Goal: Task Accomplishment & Management: Manage account settings

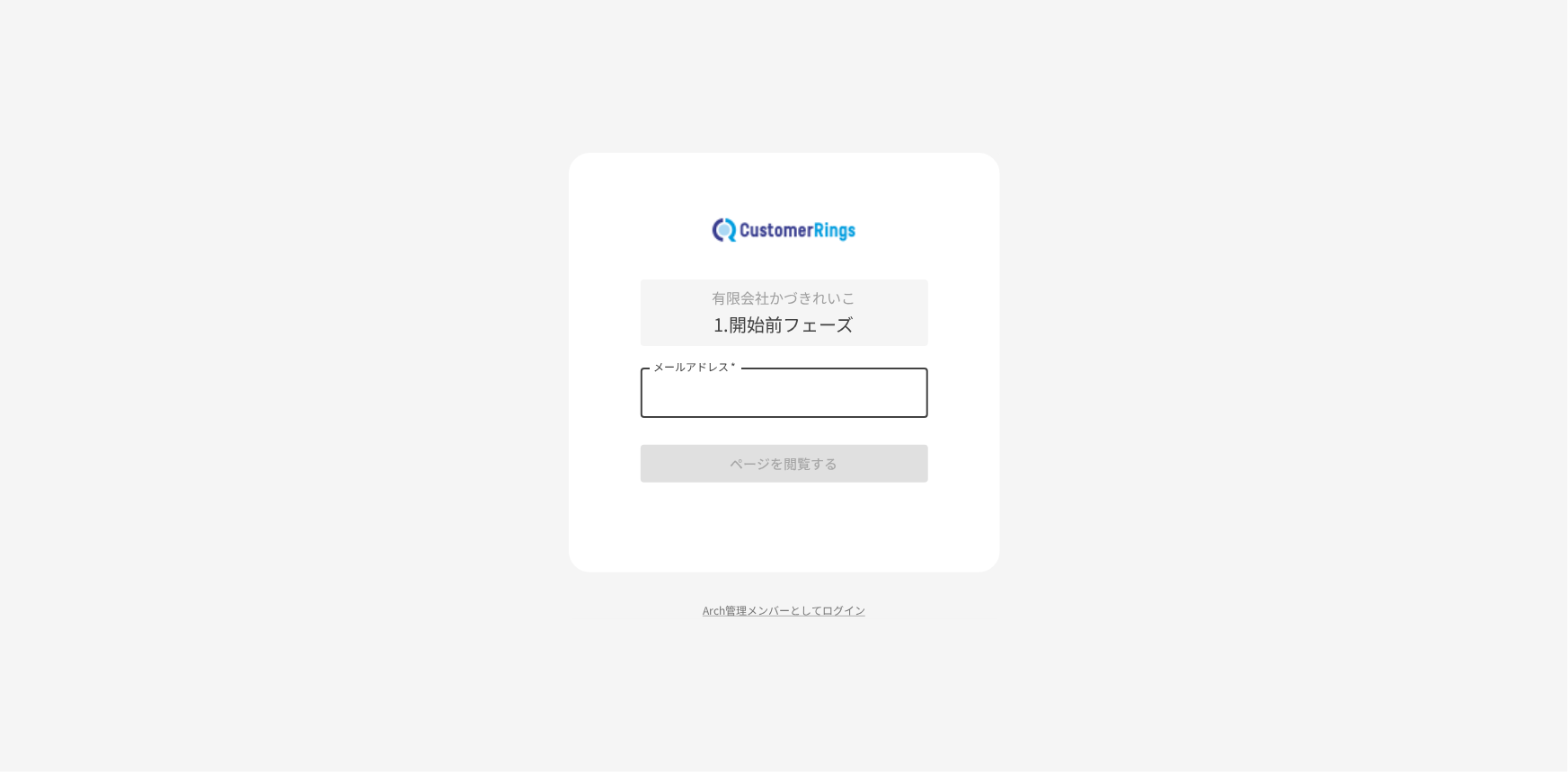
click at [746, 381] on input "メールアドレス   *" at bounding box center [784, 392] width 288 height 51
click at [735, 427] on p "Arch管理メンバーとしてログイン" at bounding box center [784, 610] width 431 height 17
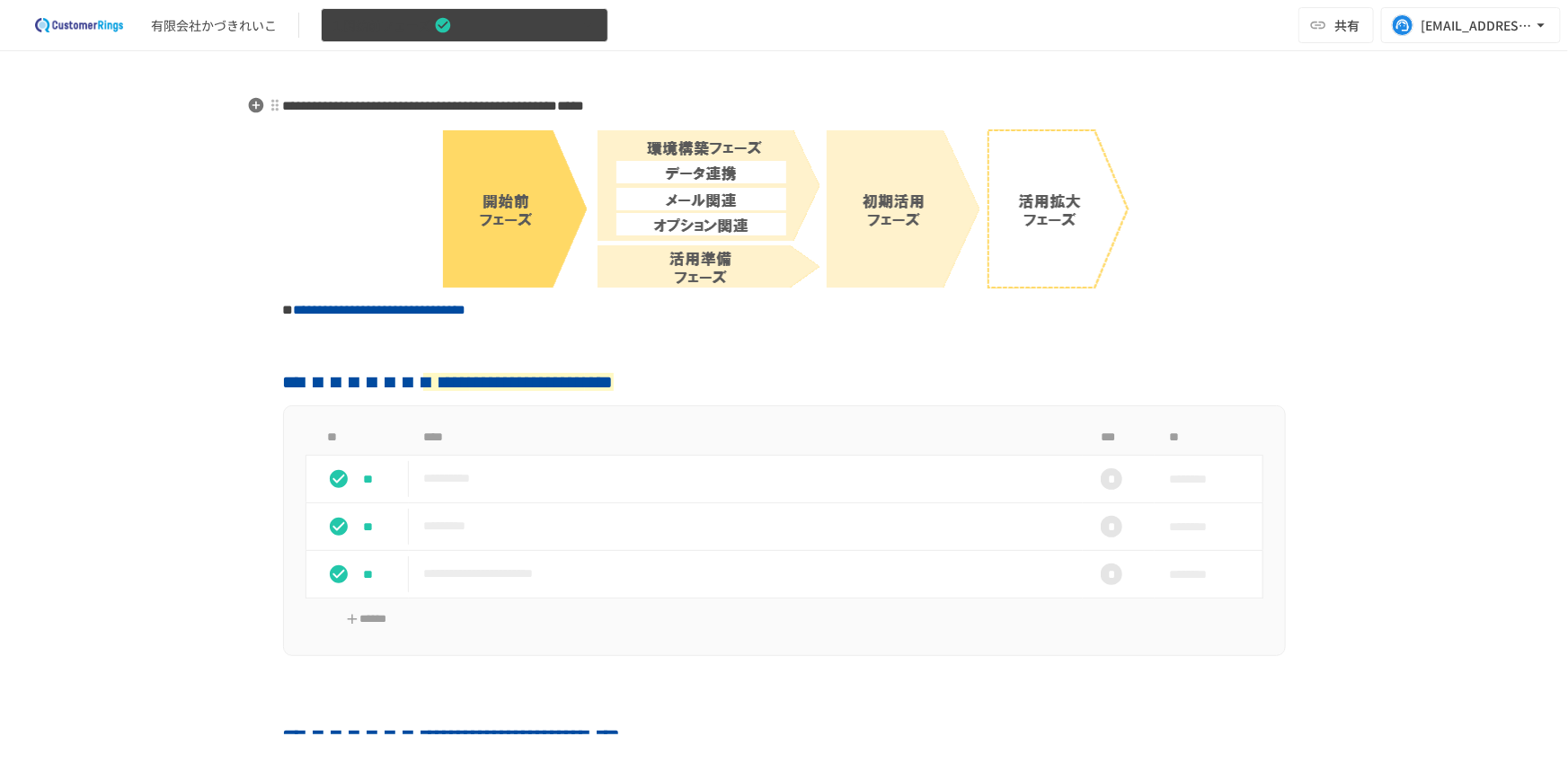
click at [483, 27] on button "1.開始前フェーズ" at bounding box center [465, 25] width 288 height 35
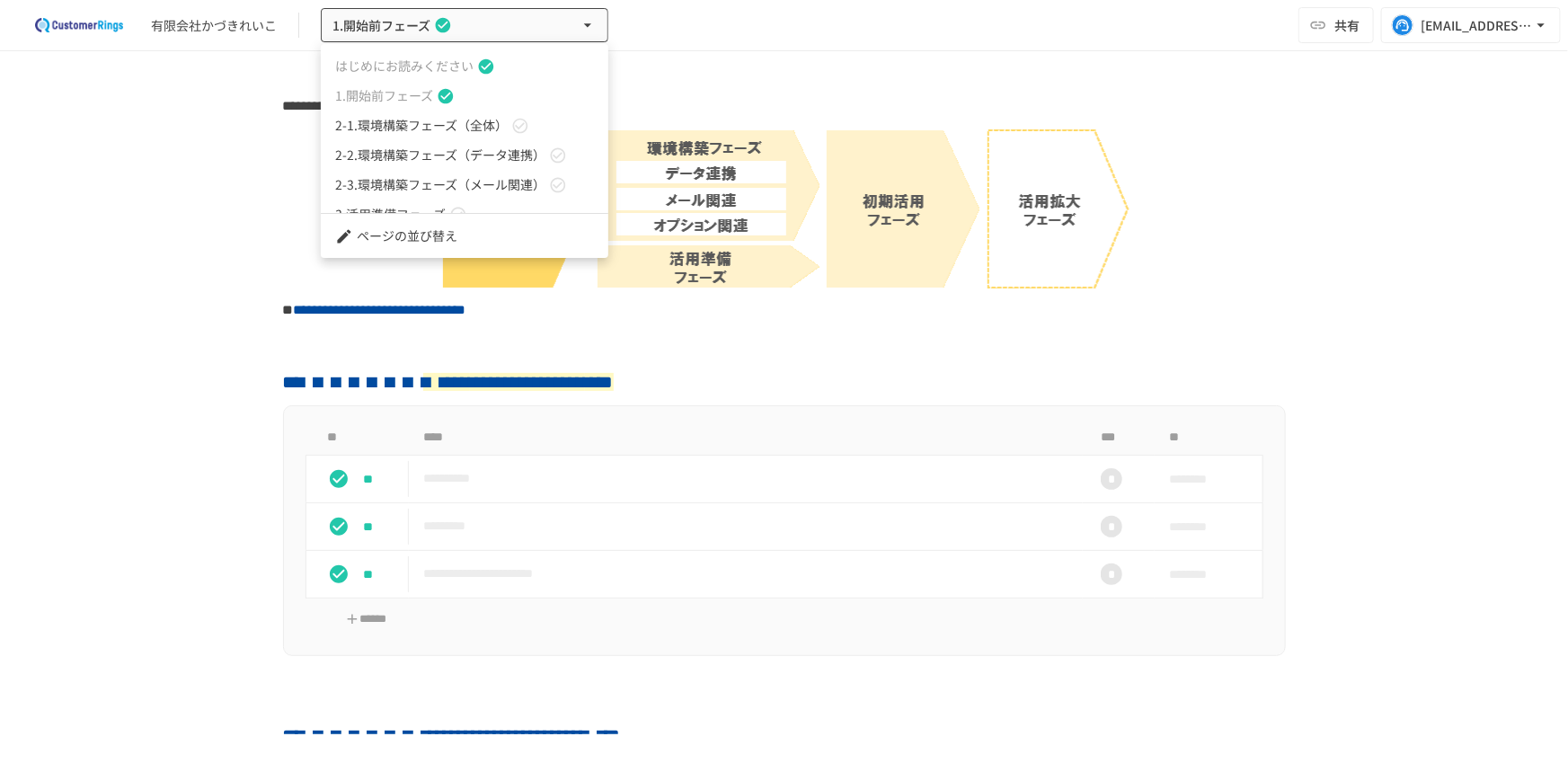
click at [221, 196] on div at bounding box center [784, 386] width 1568 height 772
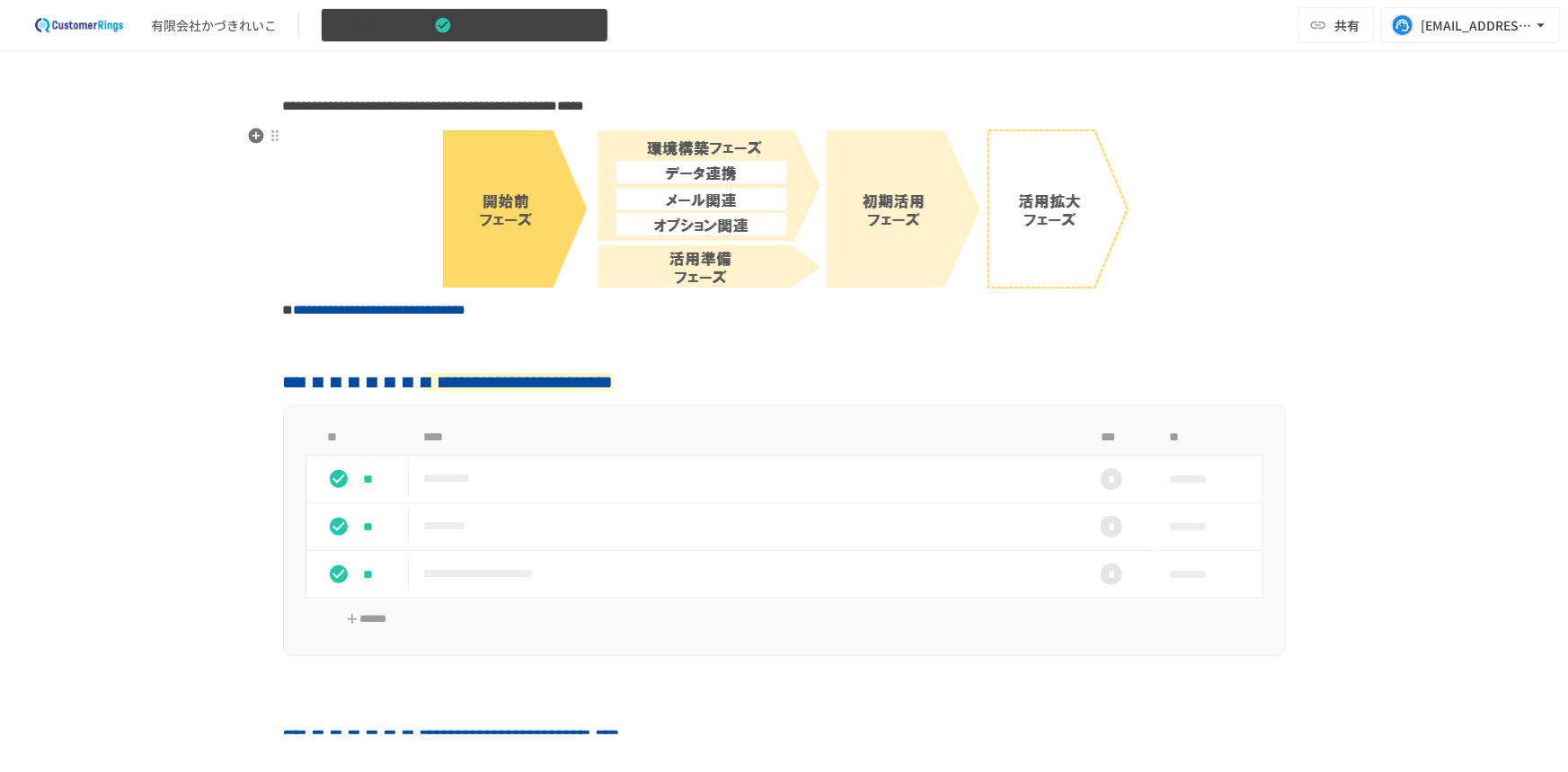
click at [426, 31] on span "1.開始前フェーズ" at bounding box center [381, 25] width 98 height 22
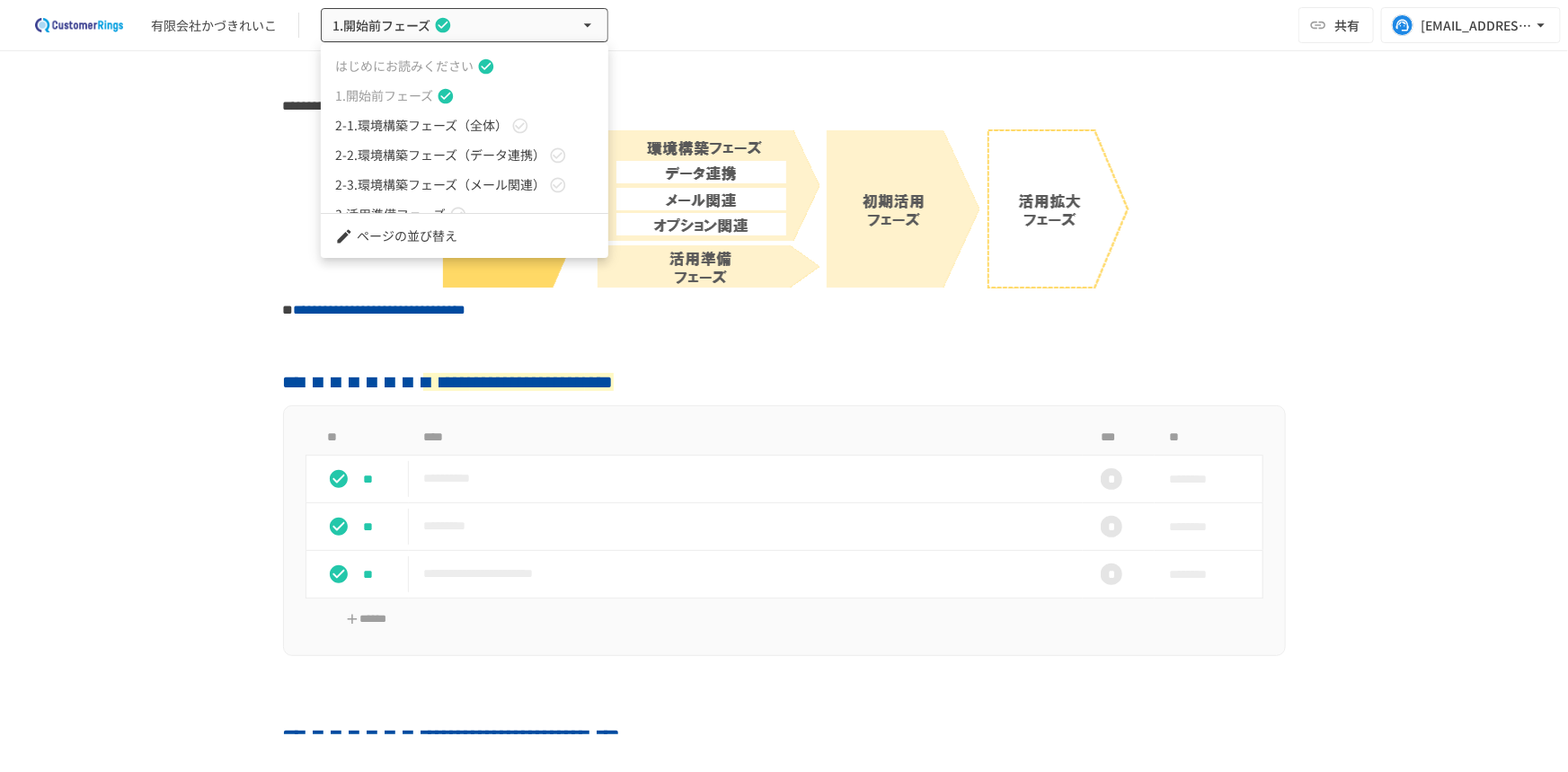
click at [431, 125] on span "2-1.環境構築フェーズ（全体）" at bounding box center [422, 125] width 172 height 19
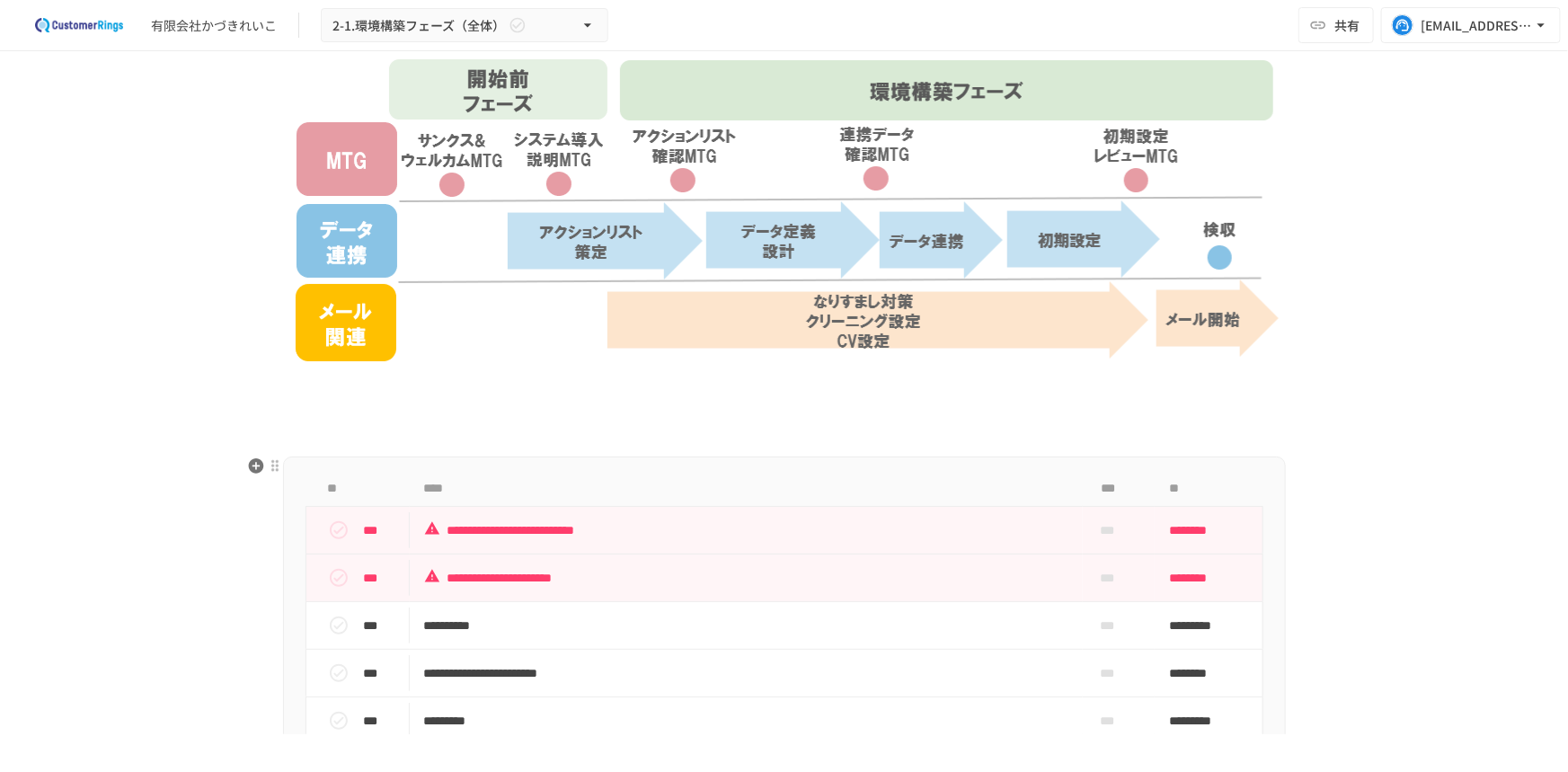
scroll to position [572, 0]
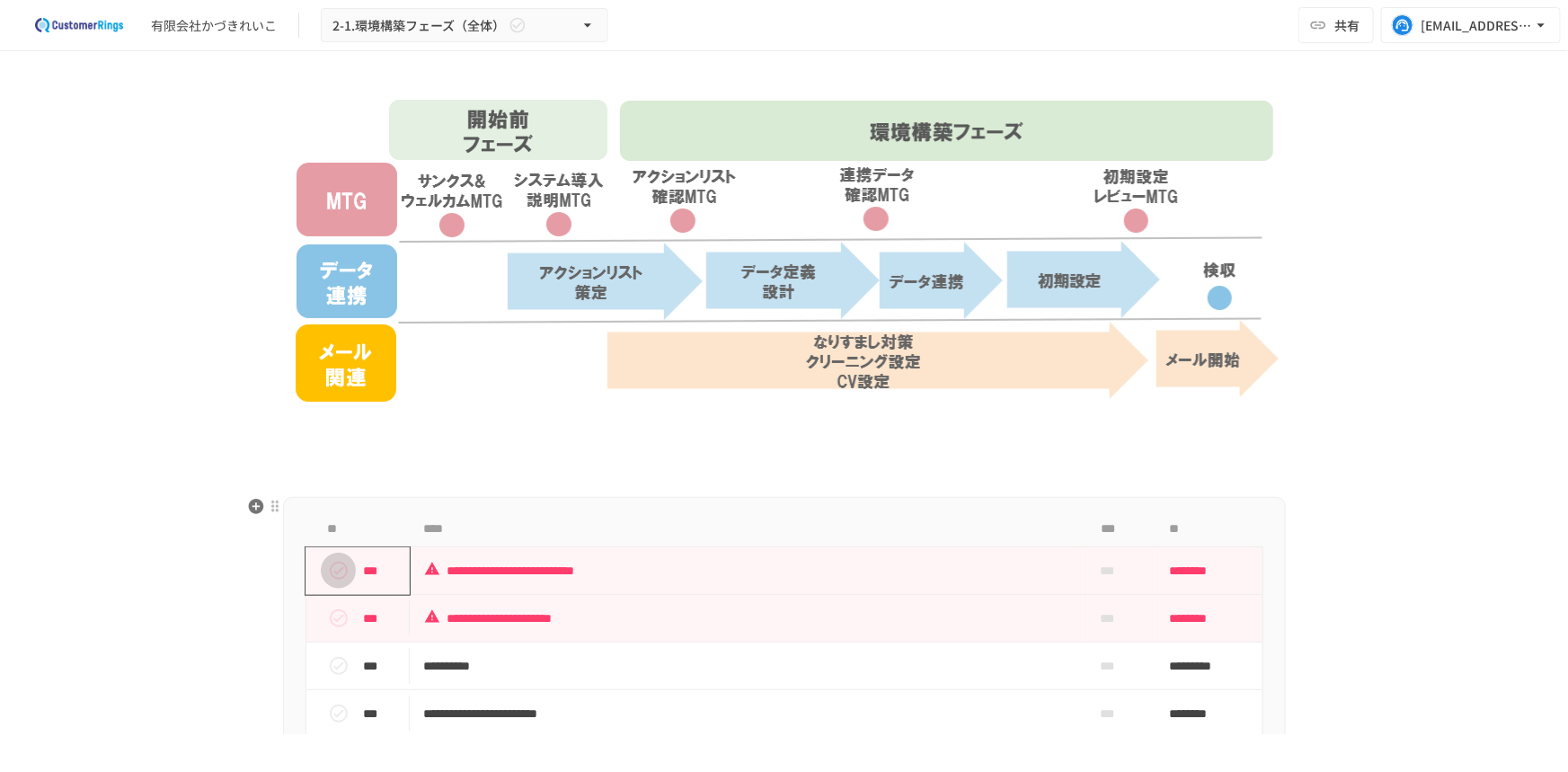
click at [332, 571] on icon "status" at bounding box center [338, 570] width 18 height 18
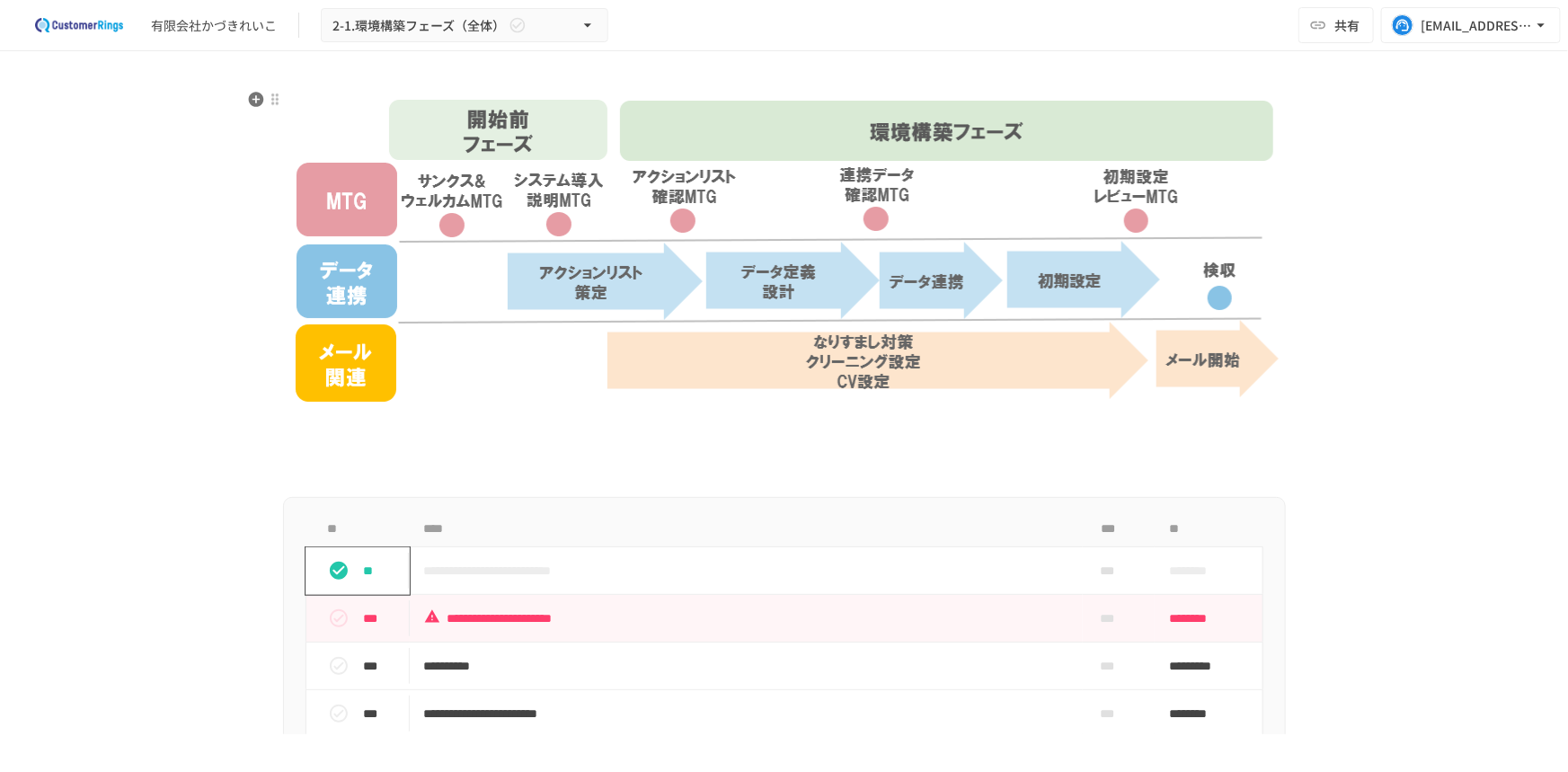
scroll to position [736, 0]
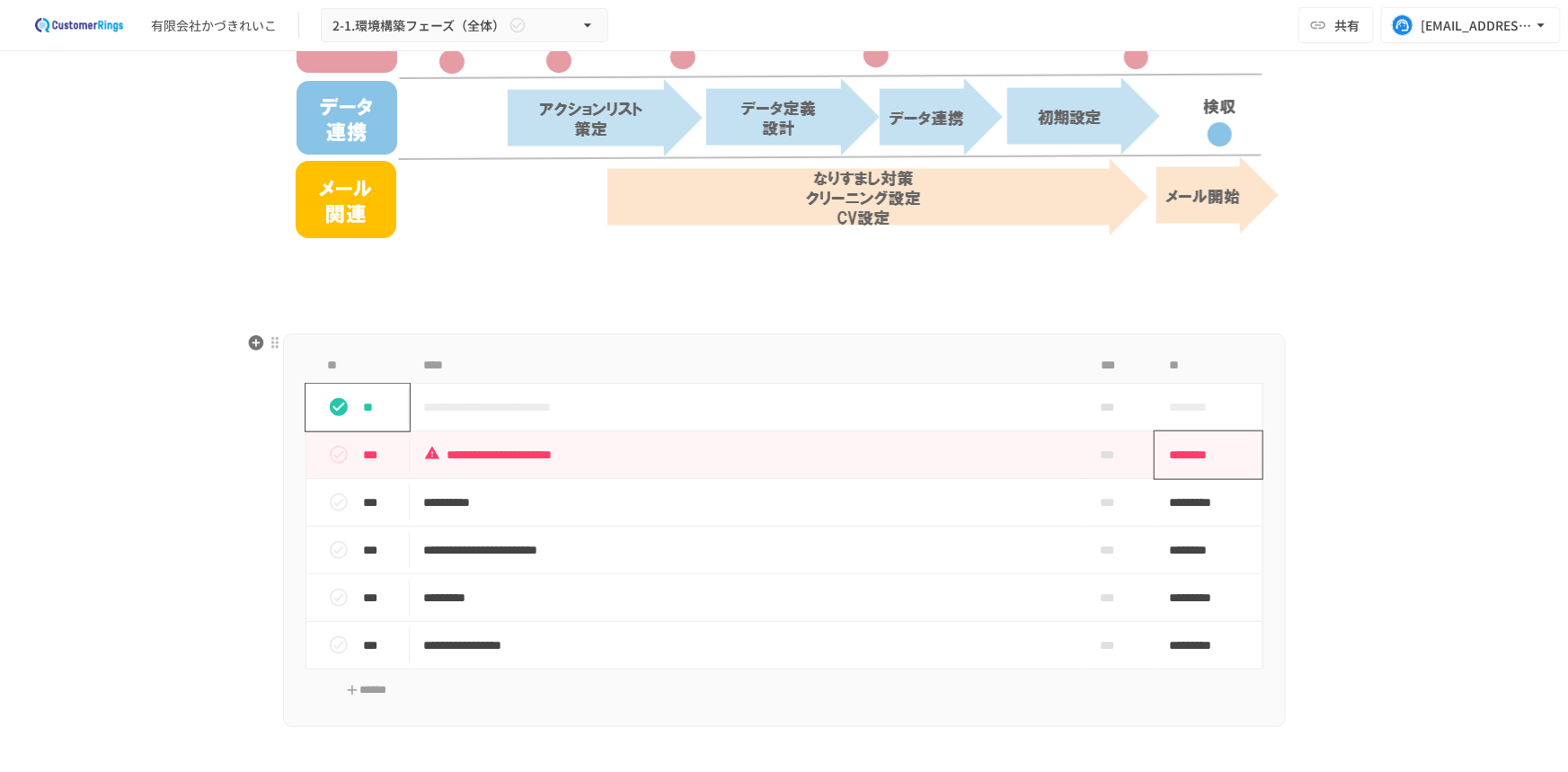
click at [1188, 457] on span "********" at bounding box center [1203, 455] width 67 height 36
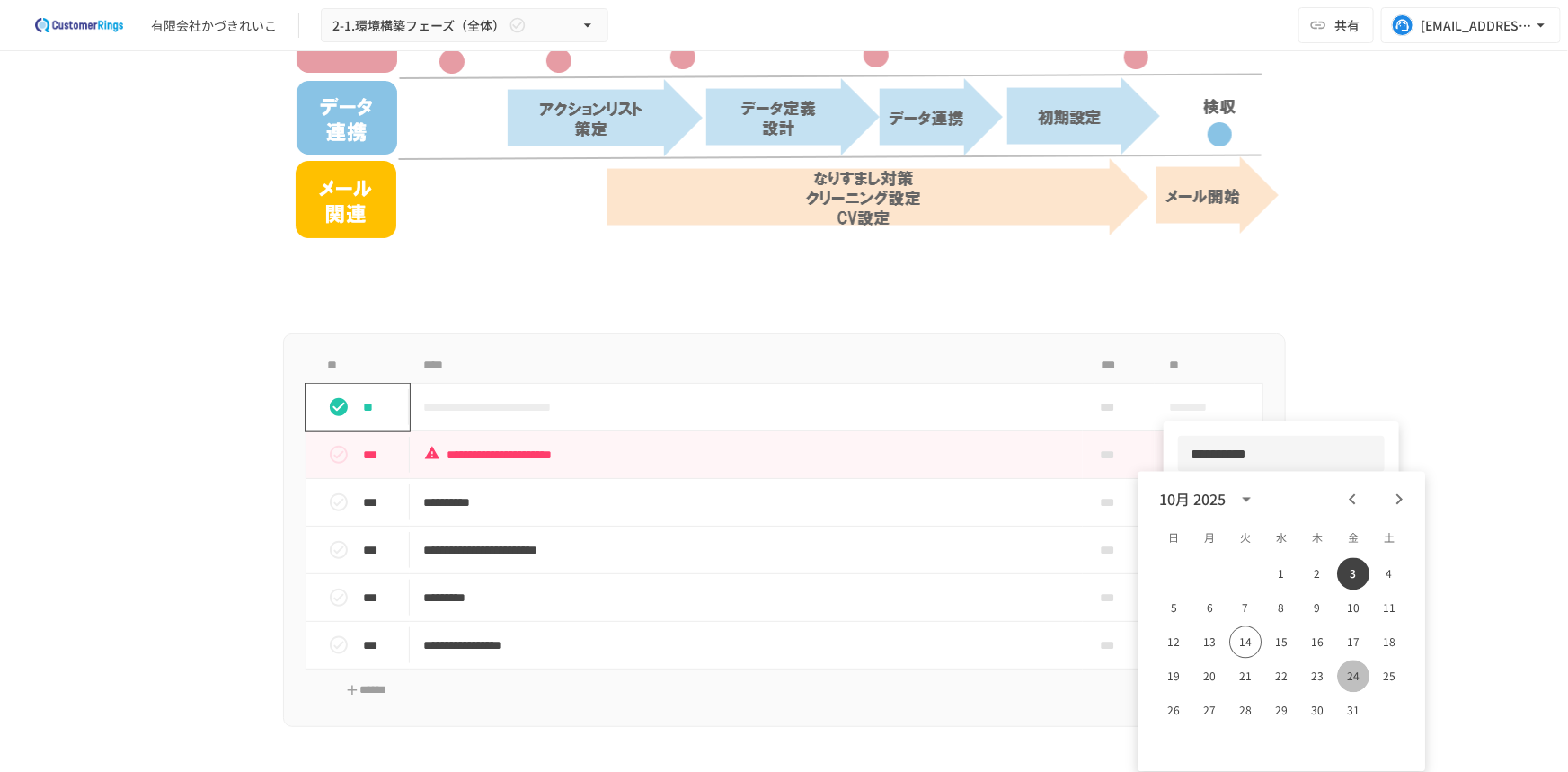
click at [1357, 676] on button "24" at bounding box center [1354, 677] width 33 height 33
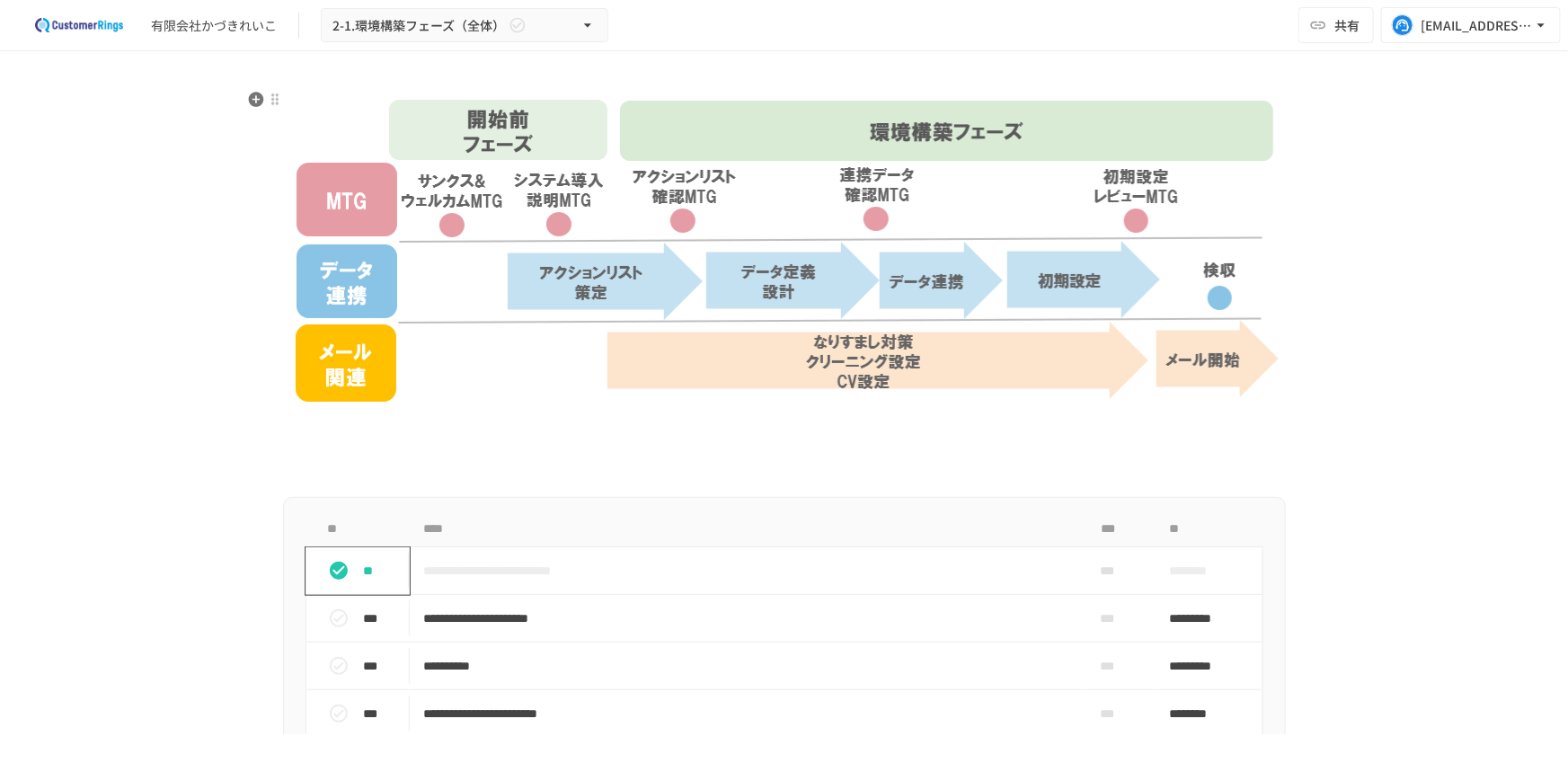
scroll to position [326, 0]
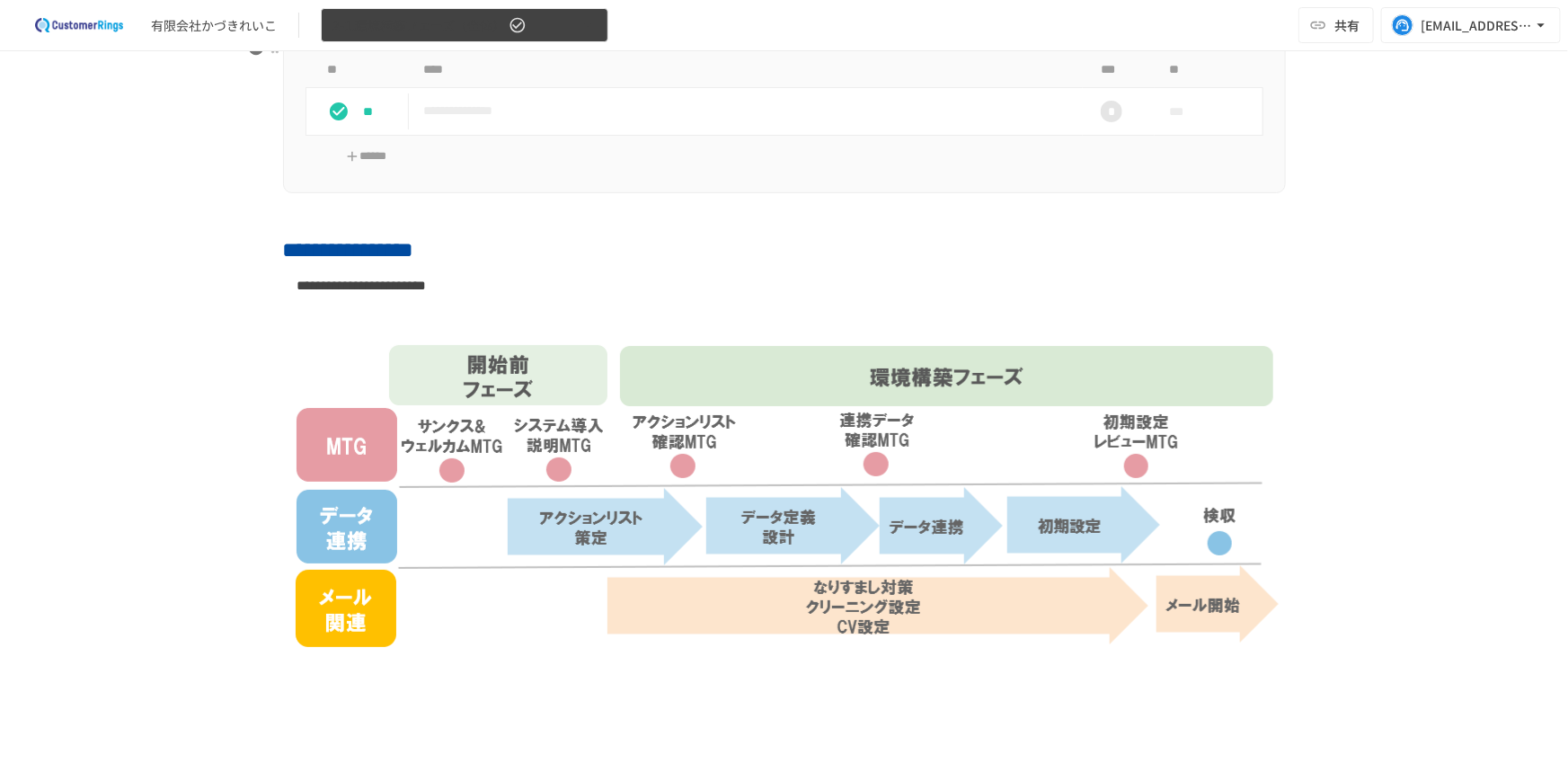
click at [498, 19] on span "2-1.環境構築フェーズ（全体）" at bounding box center [419, 25] width 172 height 22
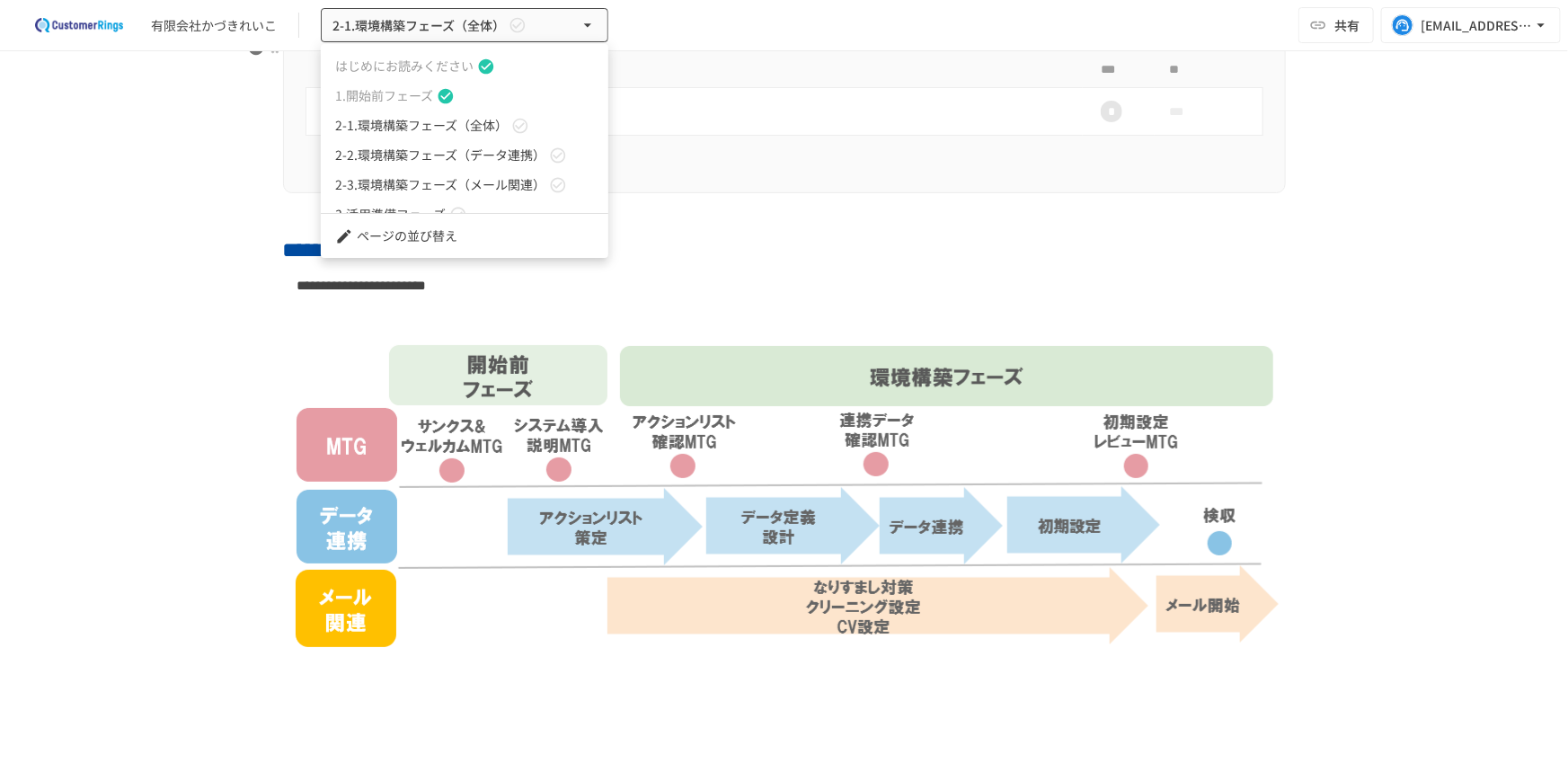
click at [483, 157] on span "2-2.環境構築フェーズ（データ連携）" at bounding box center [441, 155] width 210 height 19
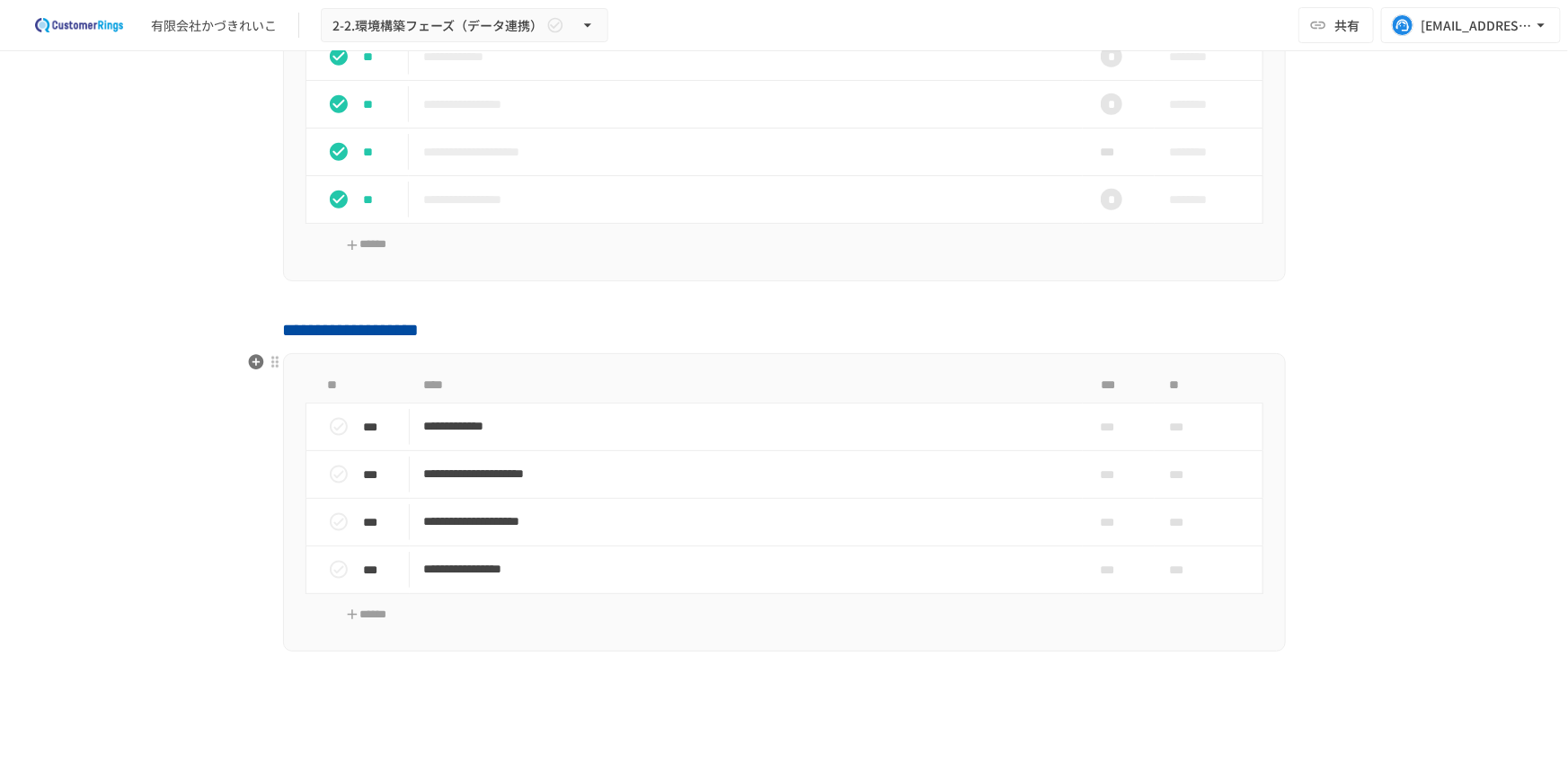
scroll to position [899, 0]
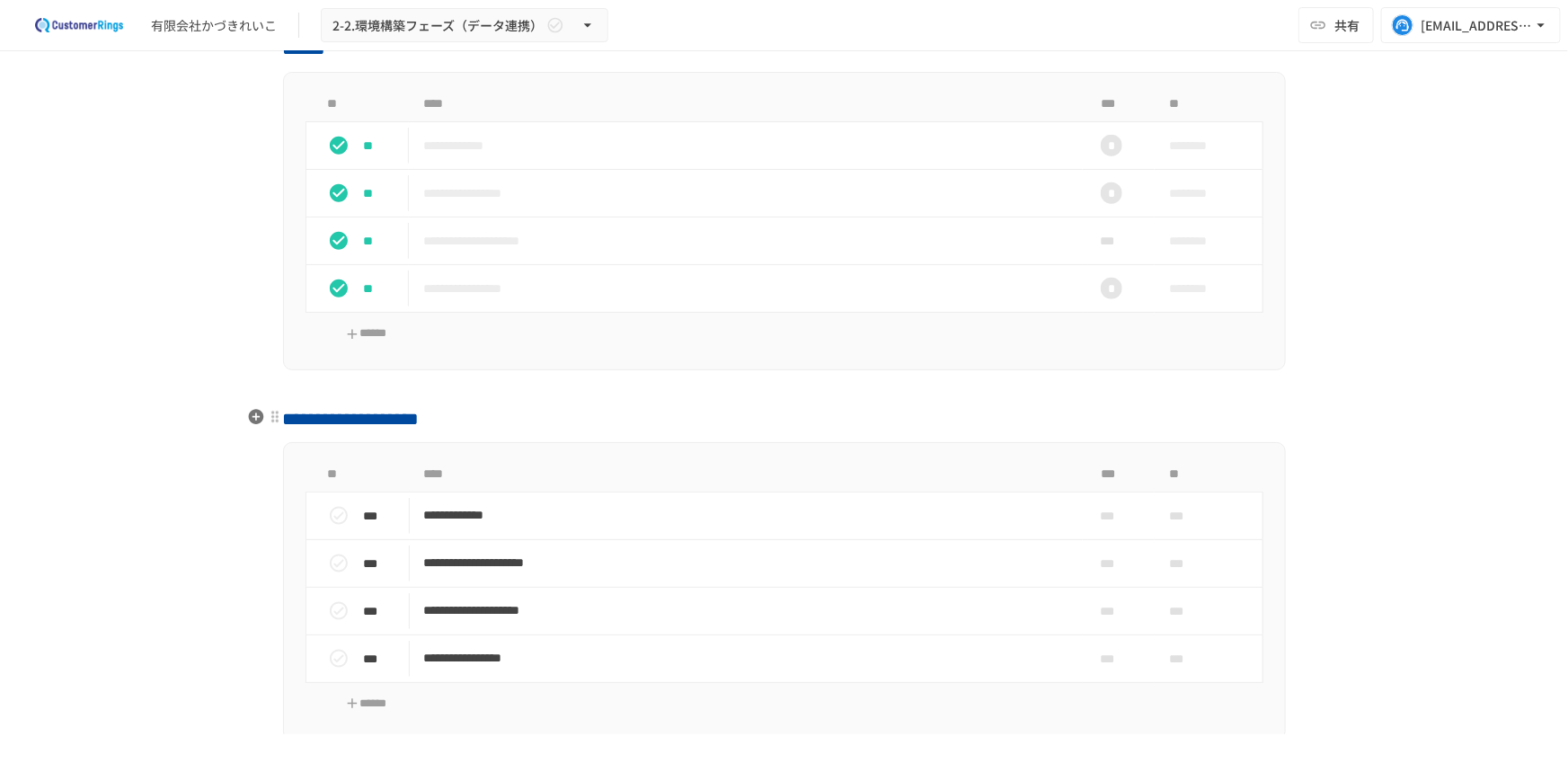
click at [307, 417] on span "**********" at bounding box center [351, 419] width 137 height 18
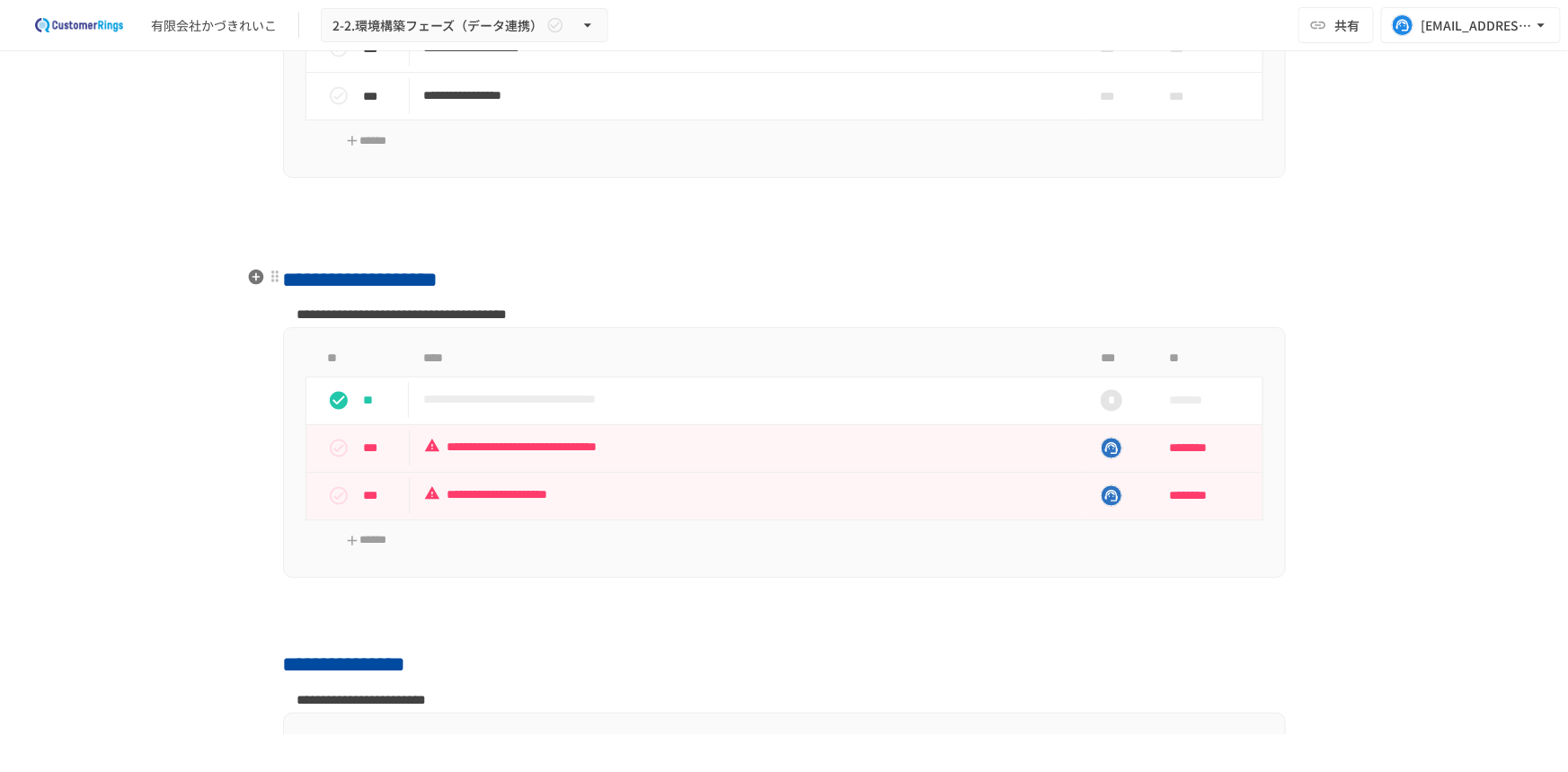
scroll to position [1553, 0]
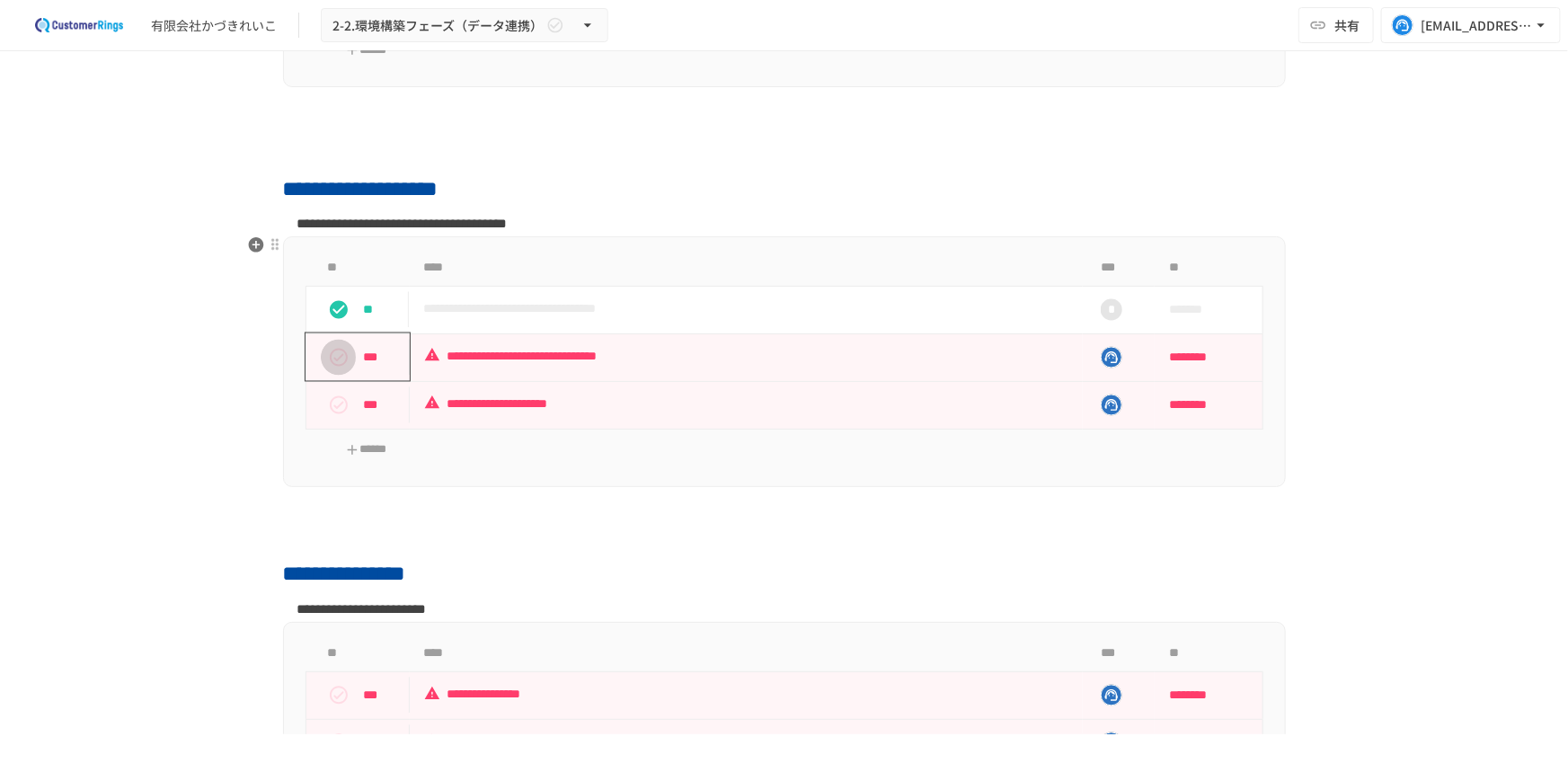
click at [321, 358] on button "status" at bounding box center [339, 358] width 36 height 36
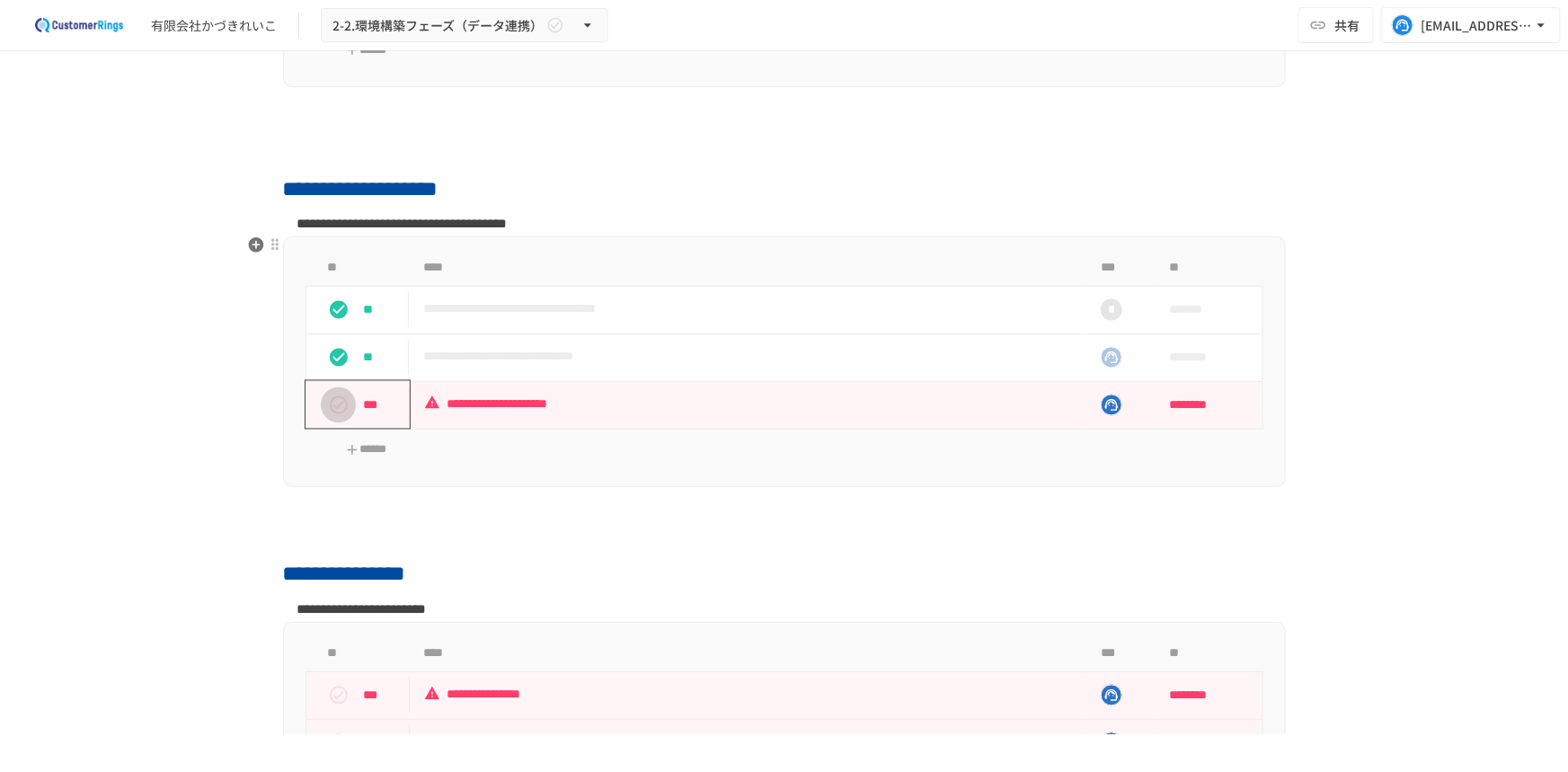
click at [328, 406] on icon "status" at bounding box center [338, 406] width 22 height 22
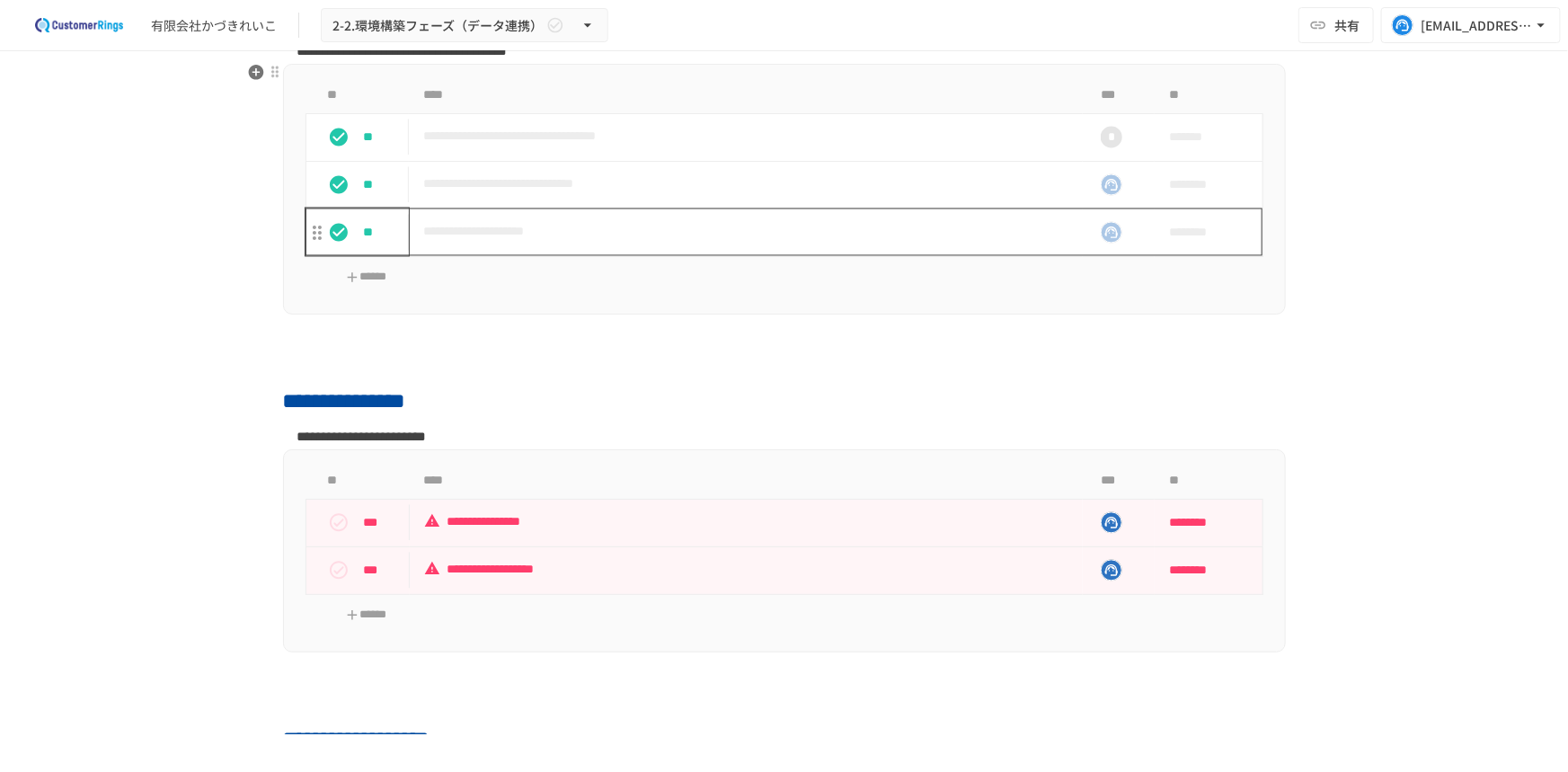
scroll to position [1880, 0]
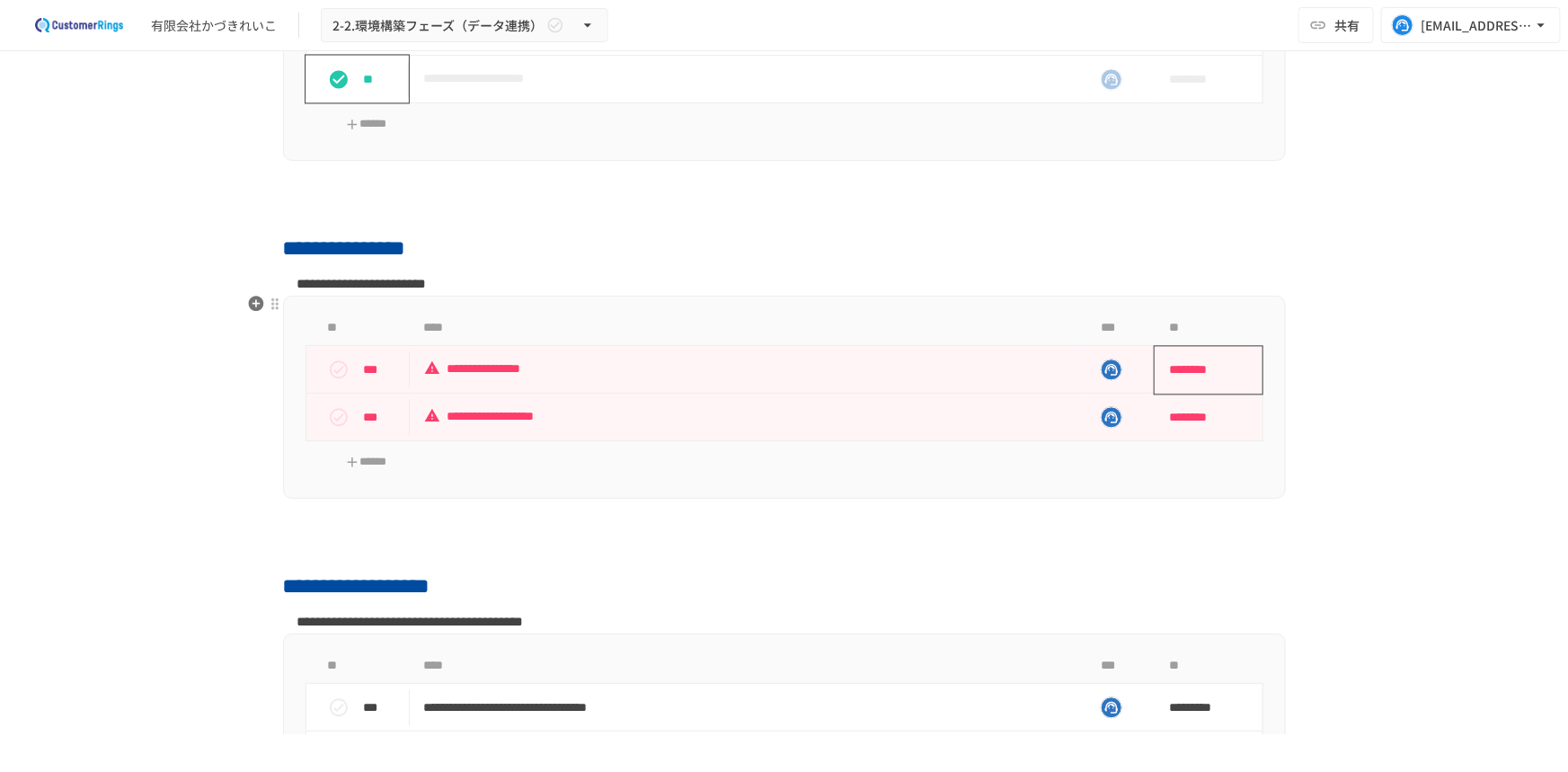
click at [1180, 368] on span "********" at bounding box center [1203, 370] width 67 height 36
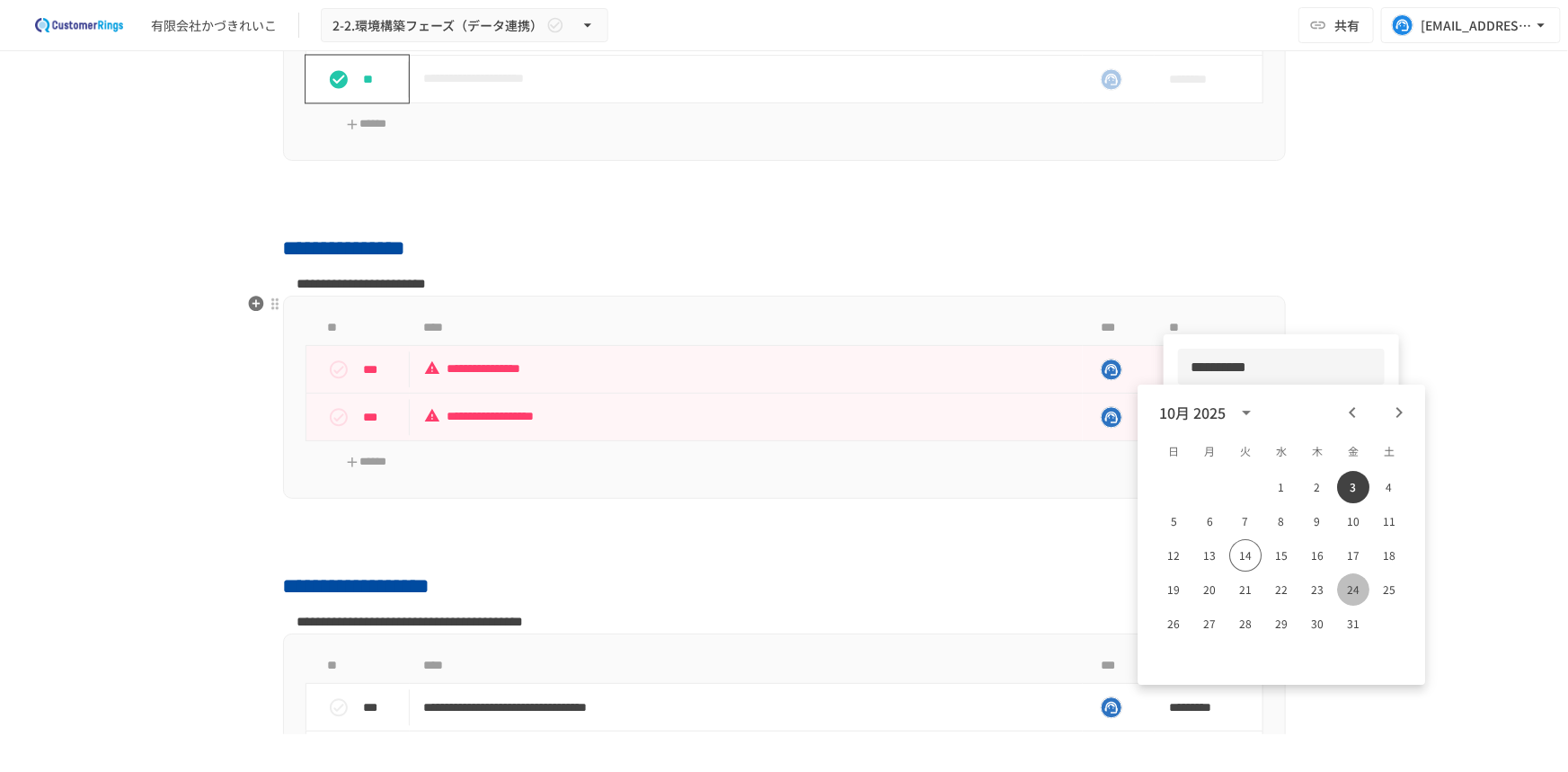
click at [1350, 591] on button "24" at bounding box center [1354, 590] width 33 height 33
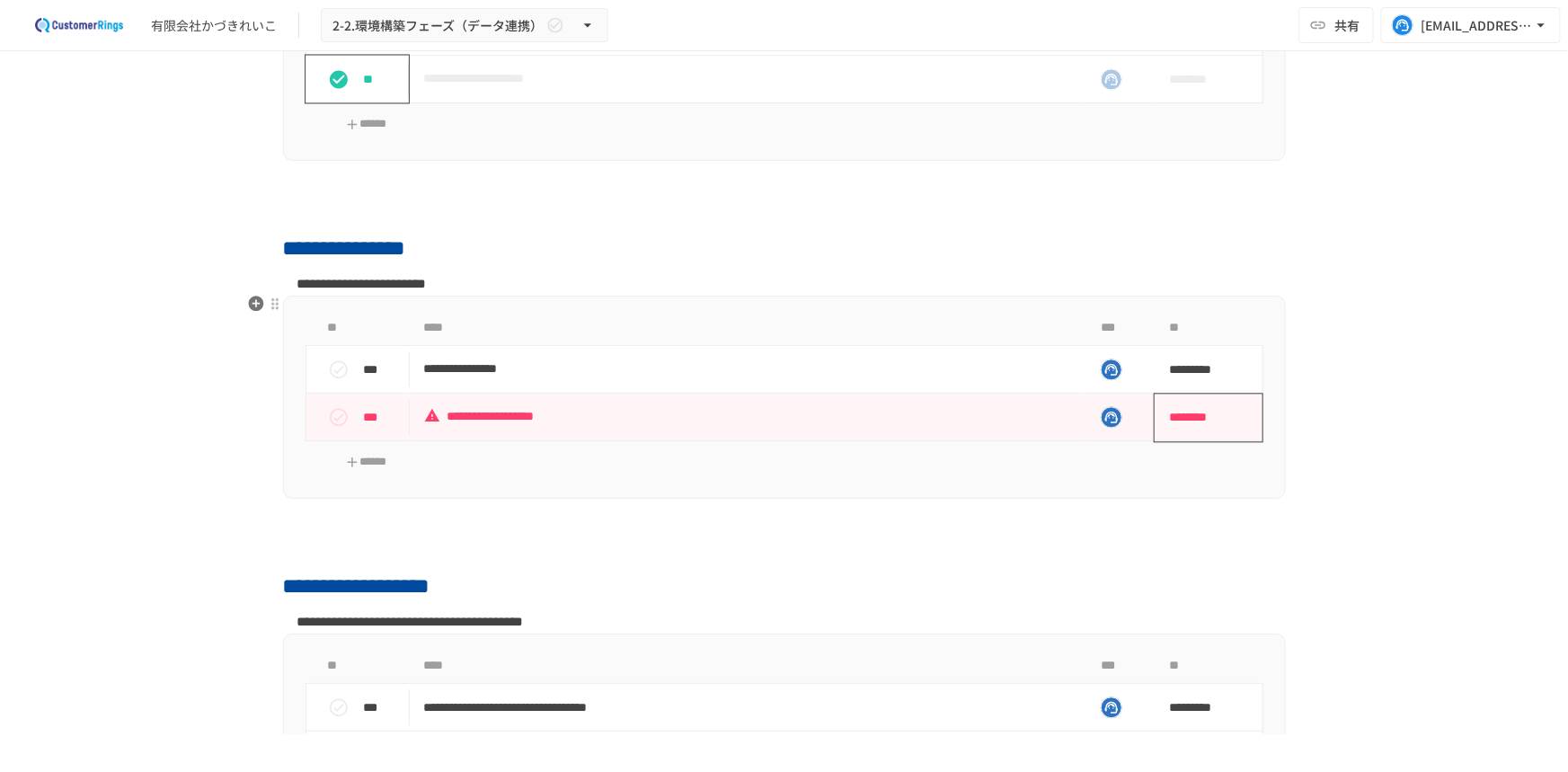
click at [1195, 408] on span "********" at bounding box center [1203, 417] width 67 height 36
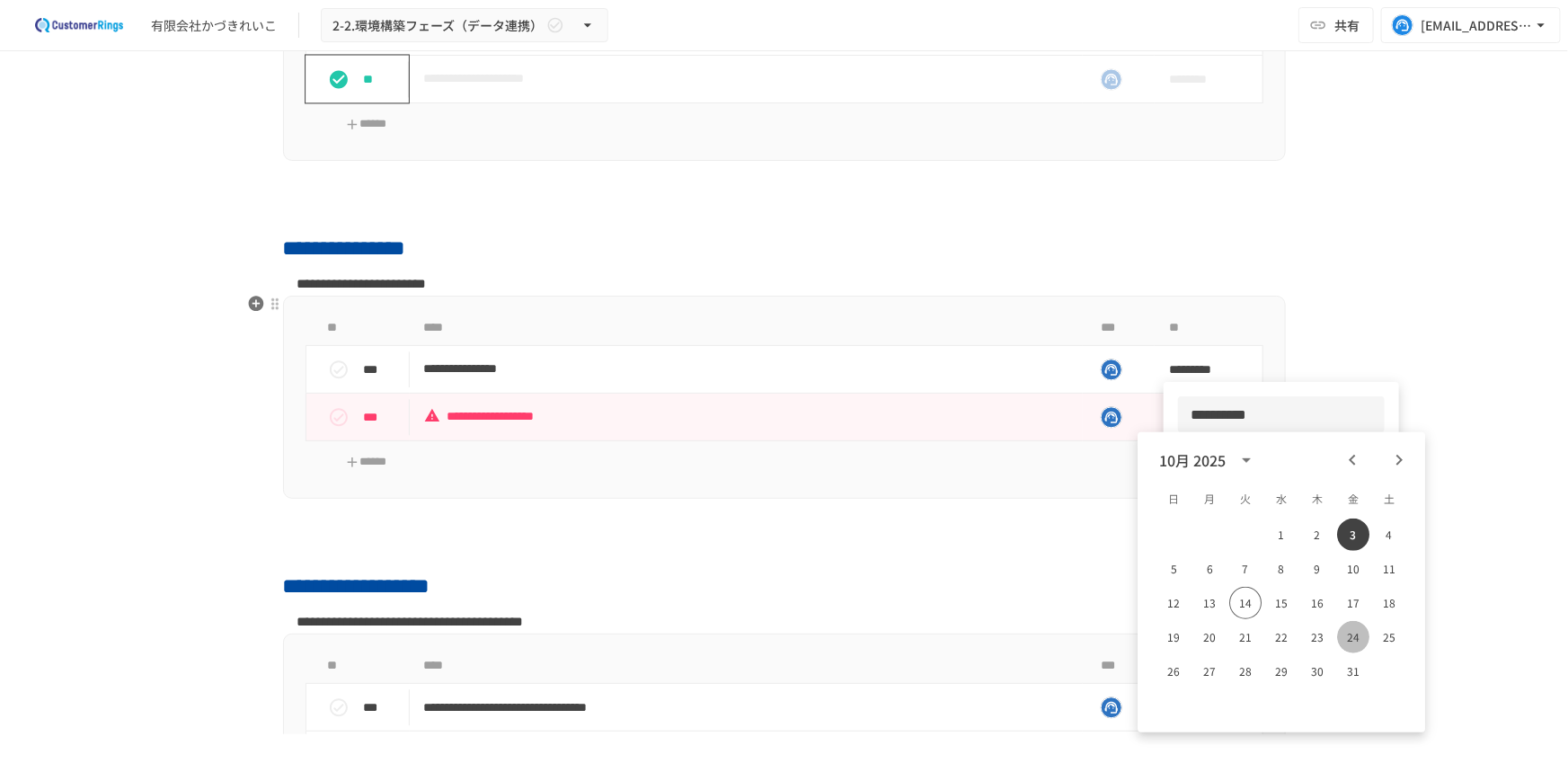
click at [1357, 639] on button "24" at bounding box center [1354, 638] width 33 height 33
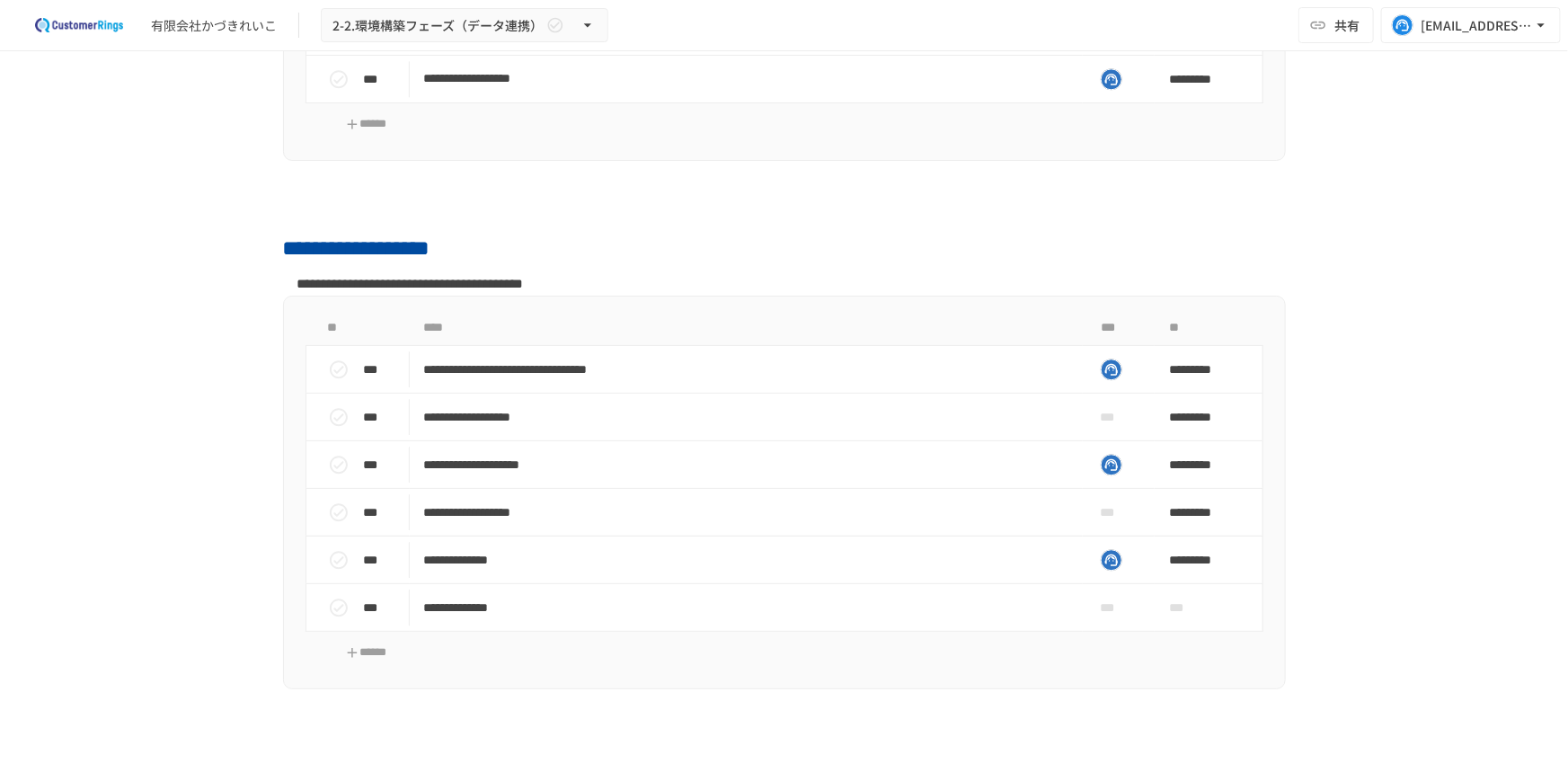
scroll to position [2371, 0]
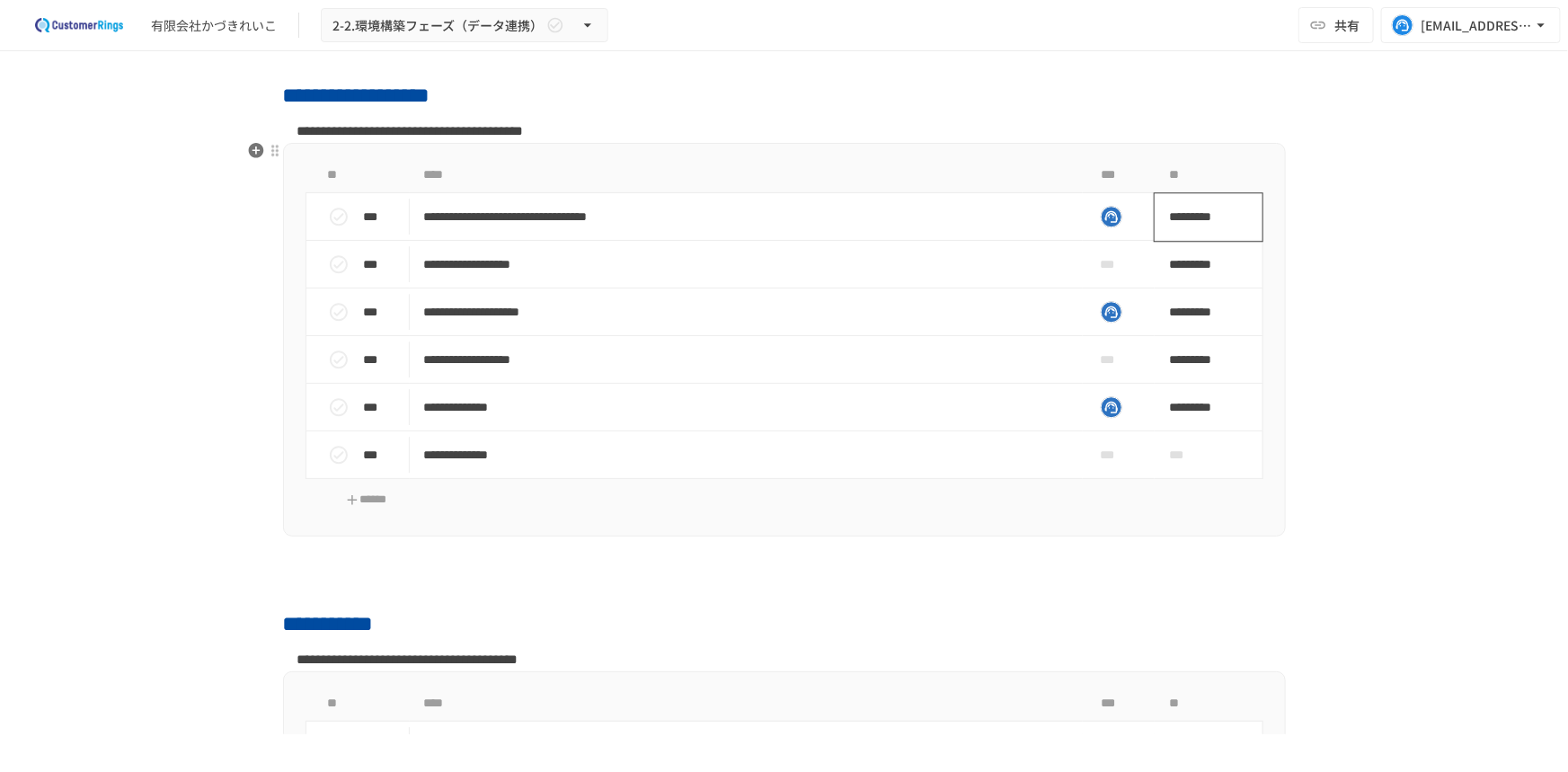
click at [1212, 209] on span "*********" at bounding box center [1207, 217] width 75 height 36
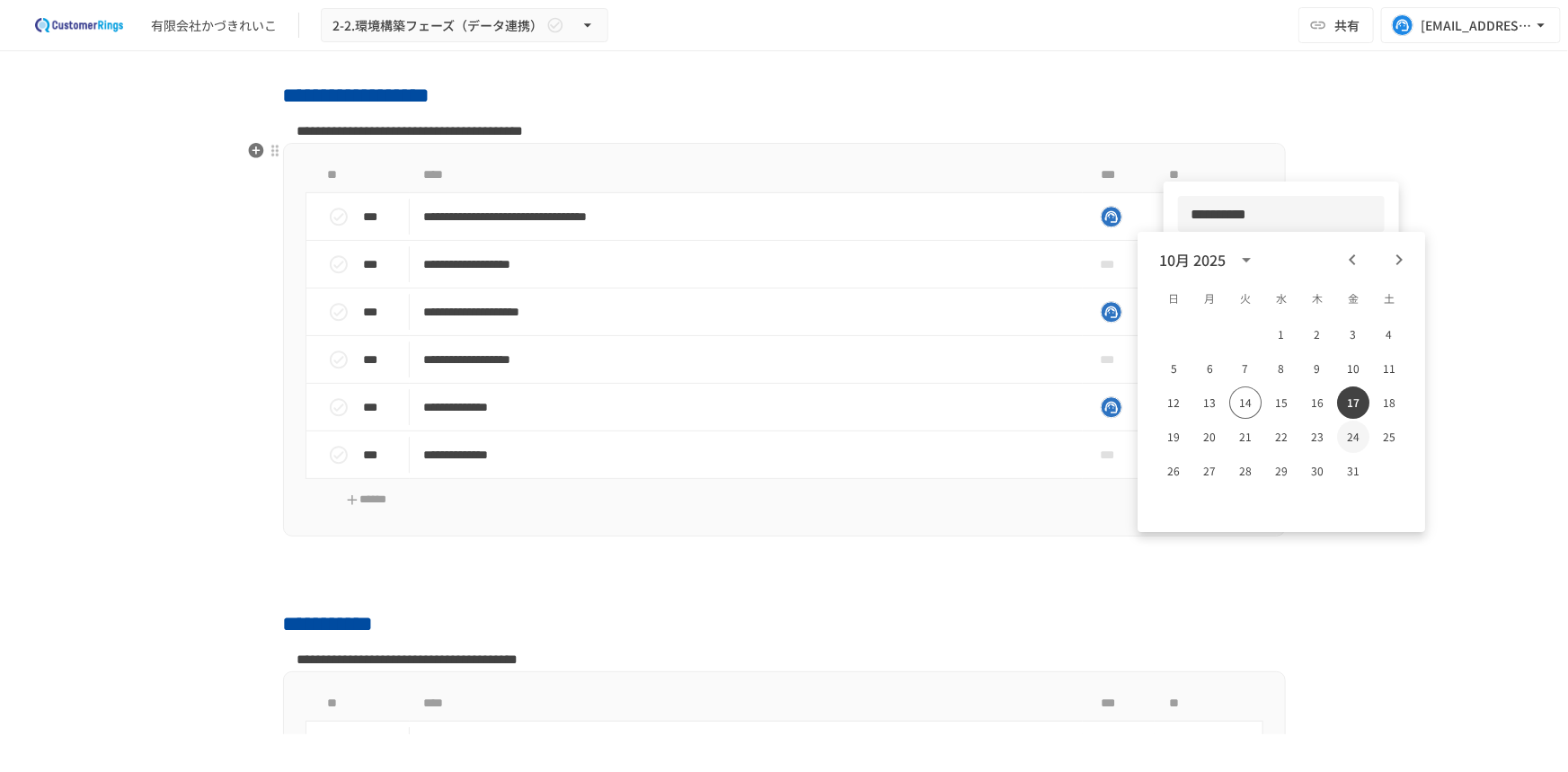
click at [1357, 438] on button "24" at bounding box center [1354, 437] width 33 height 33
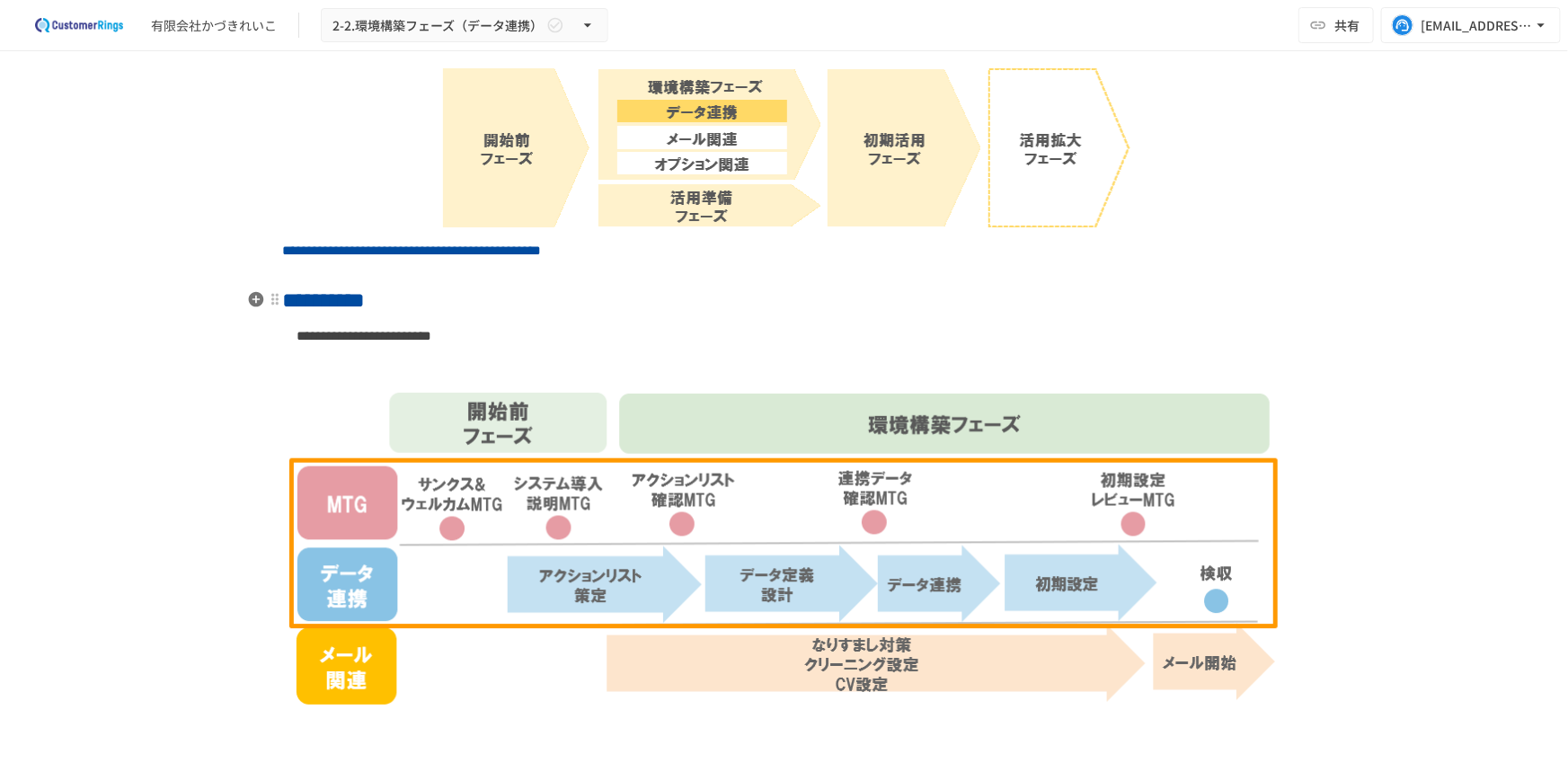
scroll to position [0, 0]
